Goal: Task Accomplishment & Management: Manage account settings

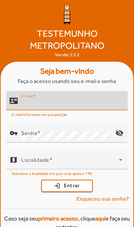
scroll to position [49, 0]
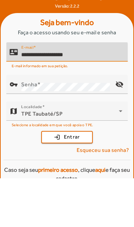
type input "**********"
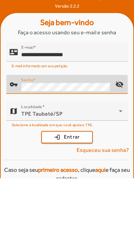
scroll to position [4, 0]
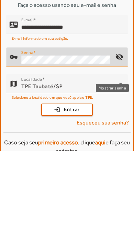
click at [117, 125] on mat-icon "visibility_off" at bounding box center [119, 133] width 16 height 16
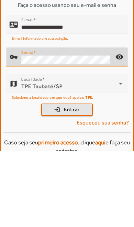
click at [80, 182] on span "Entrar" at bounding box center [72, 186] width 16 height 8
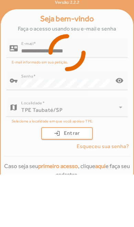
scroll to position [28, 0]
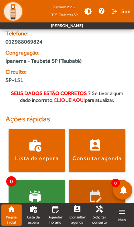
scroll to position [62, 0]
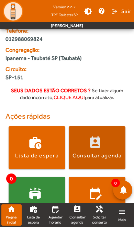
click at [105, 153] on div "Consultar agenda" at bounding box center [96, 156] width 49 height 8
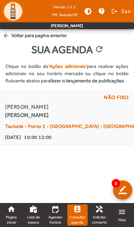
click at [94, 127] on div "Taubaté - Ponto 2 - [GEOGRAPHIC_DATA] - [GEOGRAPHIC_DATA]" at bounding box center [78, 126] width 147 height 8
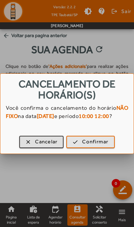
click at [96, 145] on span "Confirmar" at bounding box center [95, 142] width 26 height 8
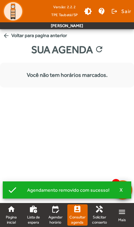
click at [77, 213] on mat-icon "perm_contact_calendar" at bounding box center [77, 209] width 8 height 8
